Goal: Task Accomplishment & Management: Manage account settings

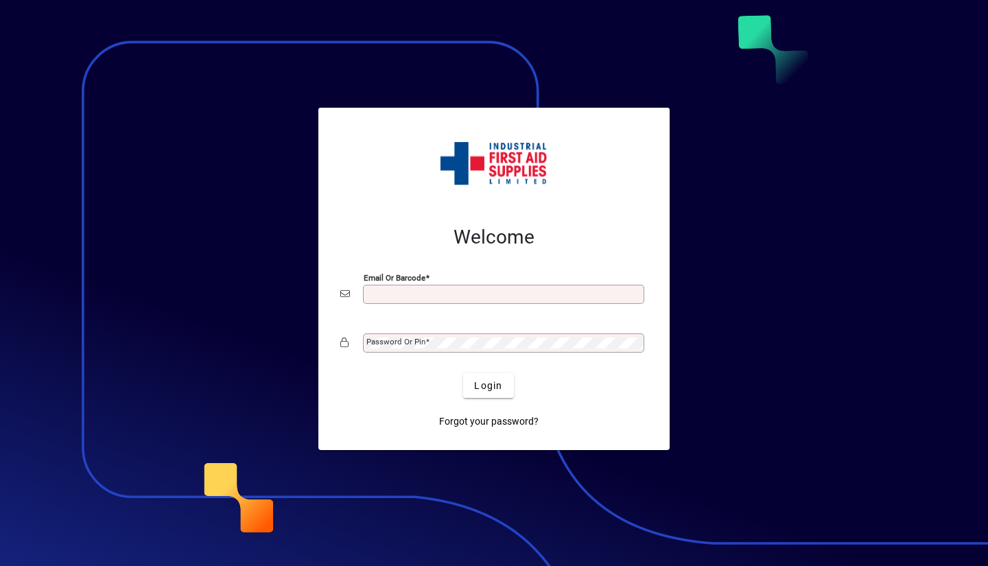
click at [389, 296] on input "Email or Barcode" at bounding box center [504, 294] width 277 height 11
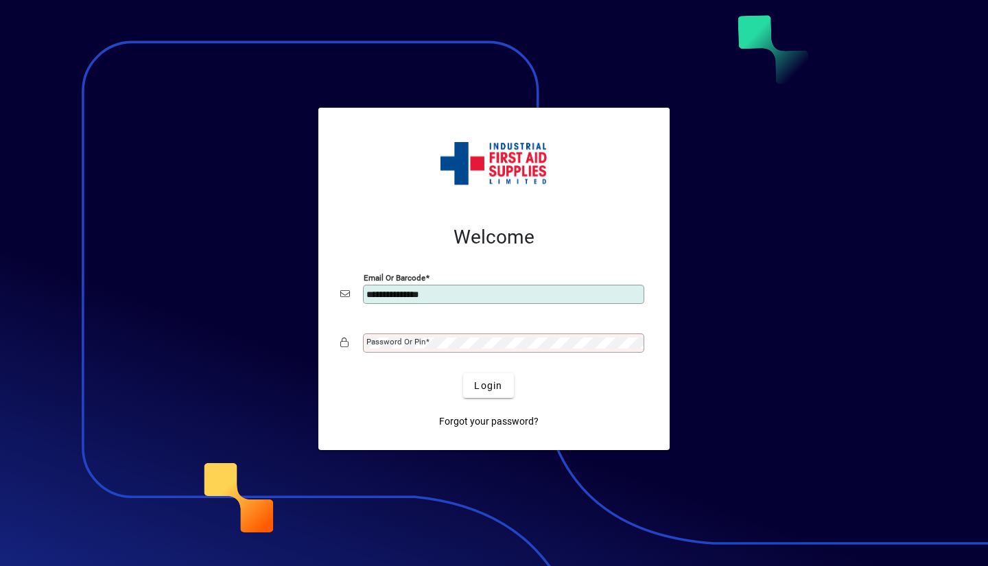
type input "**********"
click at [398, 335] on label "Password or Pin" at bounding box center [397, 340] width 63 height 11
click at [463, 373] on button "Login" at bounding box center [488, 385] width 50 height 25
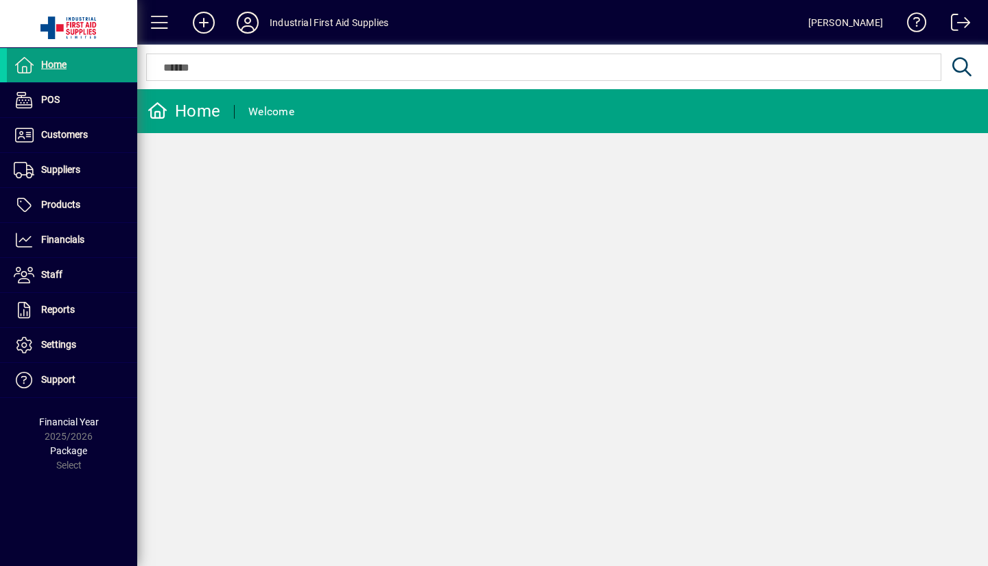
click at [61, 207] on span "Products" at bounding box center [60, 204] width 39 height 11
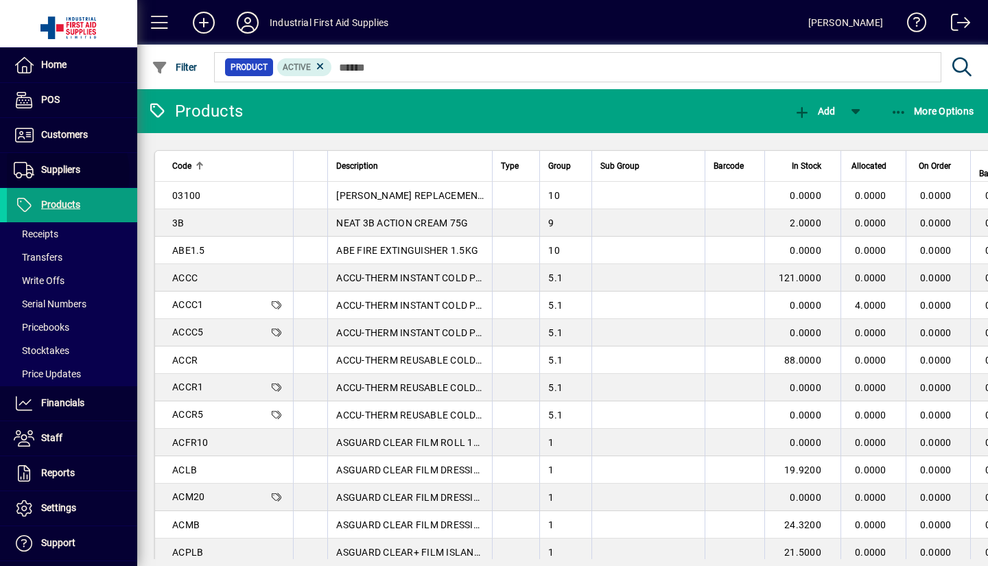
click at [53, 174] on span "Suppliers" at bounding box center [60, 169] width 39 height 11
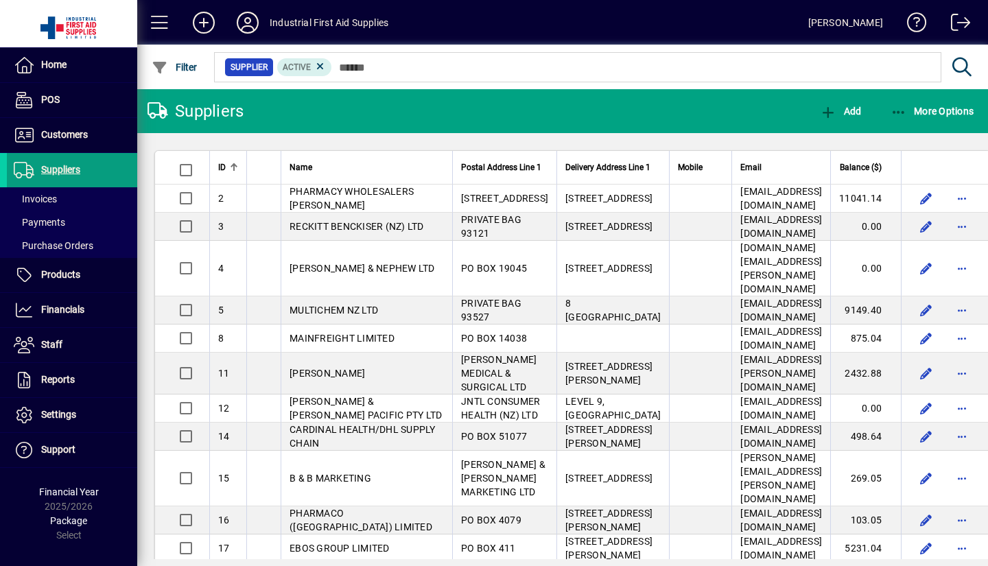
click at [59, 276] on span "Products" at bounding box center [60, 274] width 39 height 11
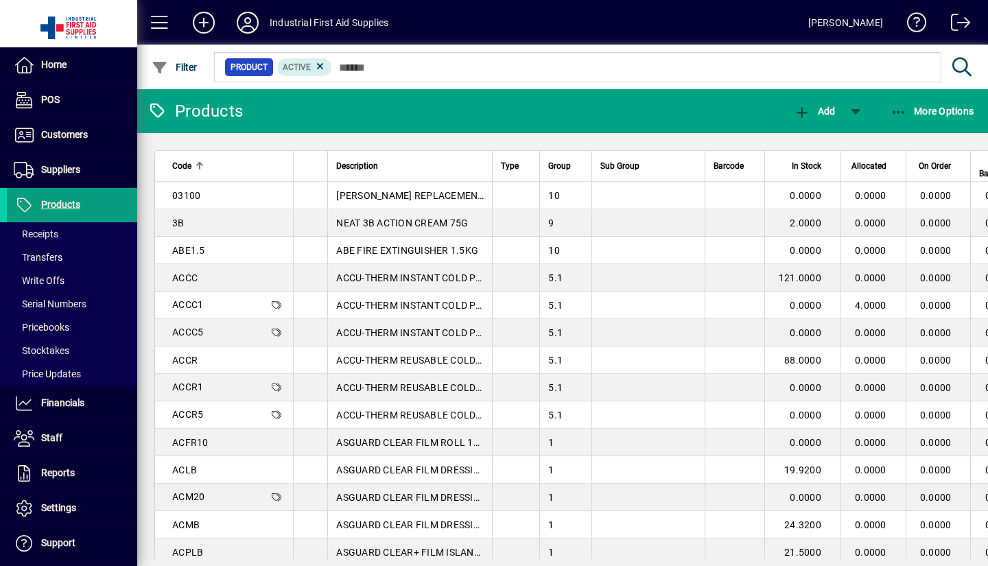
click at [182, 225] on span "3B" at bounding box center [178, 222] width 12 height 11
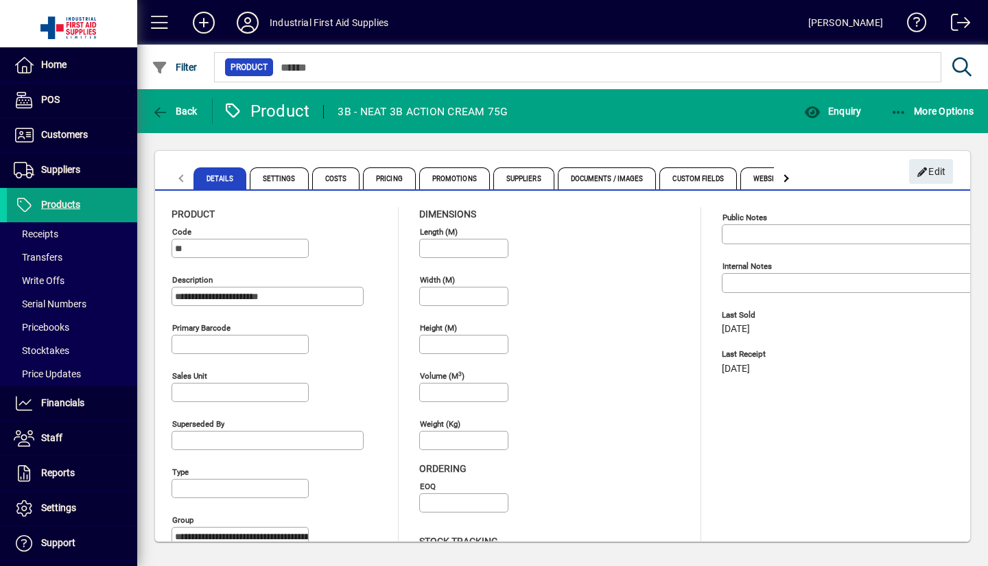
click at [696, 177] on span "Custom Fields" at bounding box center [697, 178] width 77 height 22
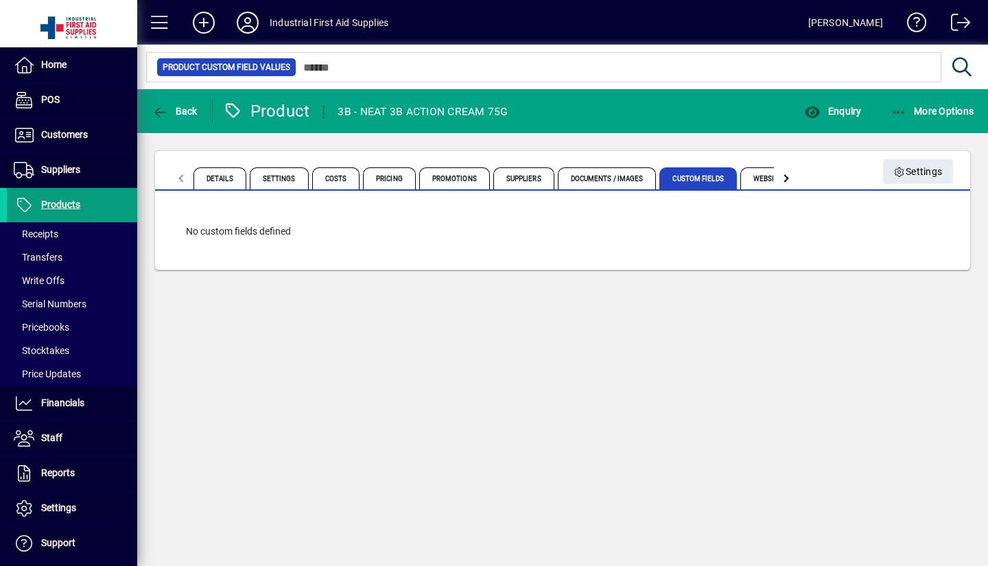
click at [751, 176] on span "Website" at bounding box center [768, 178] width 56 height 22
